Goal: Task Accomplishment & Management: Manage account settings

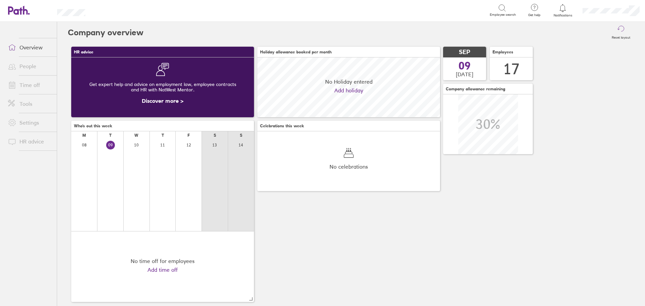
scroll to position [60, 183]
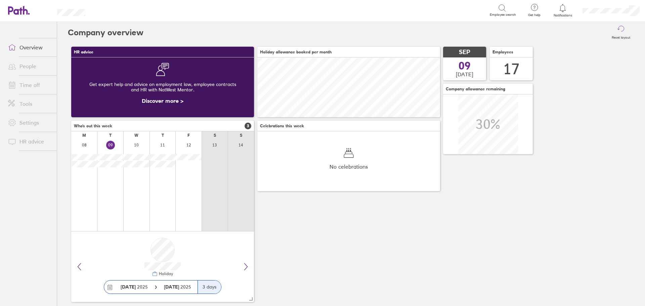
click at [26, 87] on link "Time off" at bounding box center [30, 84] width 54 height 13
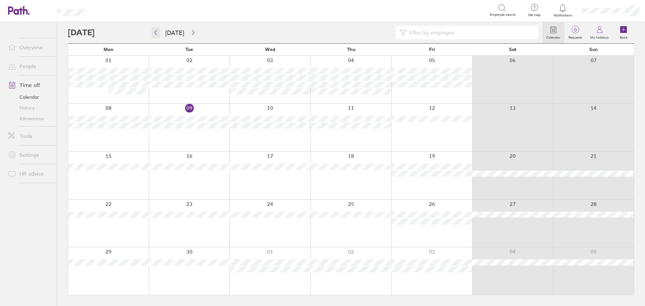
click at [153, 33] on icon "button" at bounding box center [155, 32] width 5 height 5
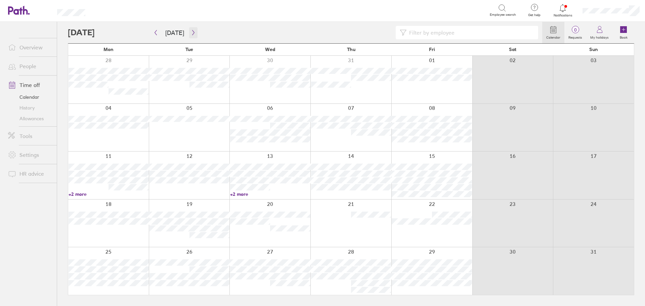
click at [194, 34] on button "button" at bounding box center [193, 32] width 8 height 11
